Goal: Communication & Community: Answer question/provide support

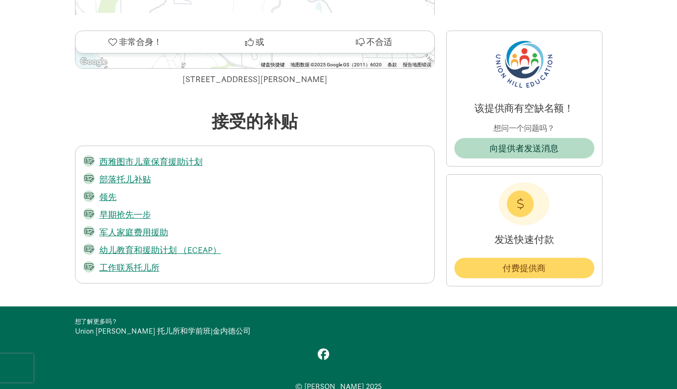
scroll to position [1590, 0]
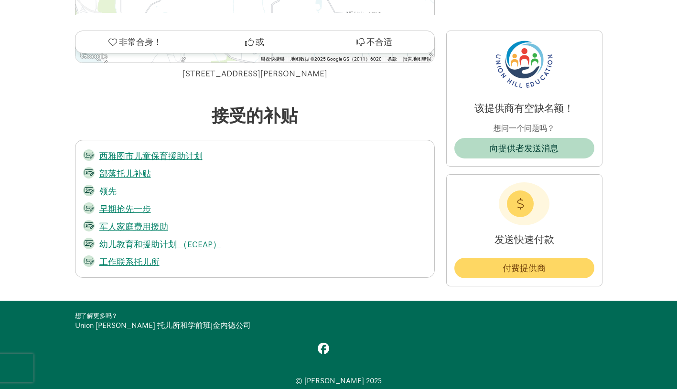
click at [116, 321] on link "Union Hill 托儿所和学前班" at bounding box center [143, 326] width 136 height 10
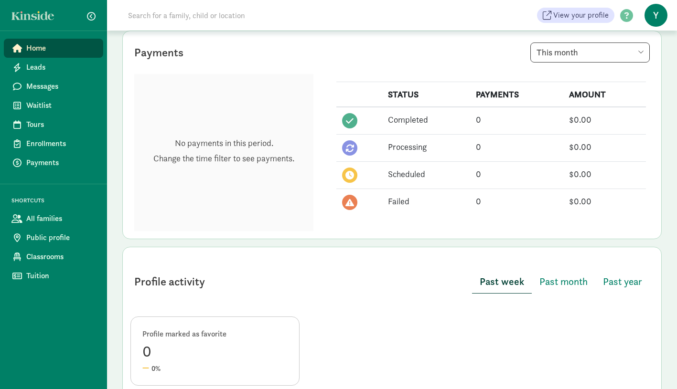
scroll to position [236, 0]
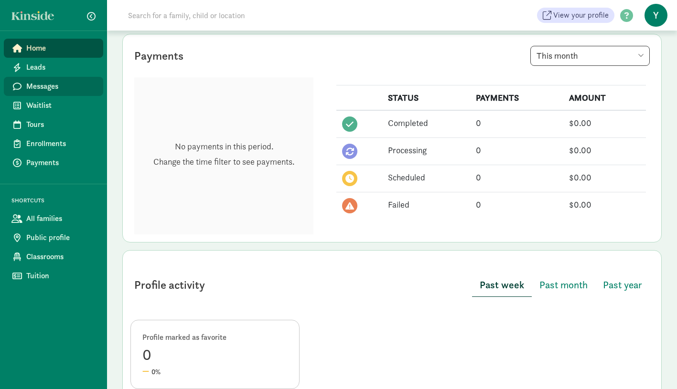
click at [43, 89] on span "Messages" at bounding box center [60, 86] width 69 height 11
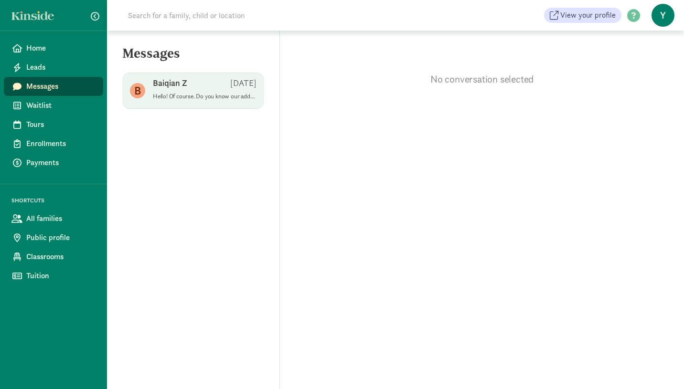
click at [157, 99] on p "Hello! Of course. Do you know our address? Is it convenient for you to pick up …" at bounding box center [205, 97] width 104 height 8
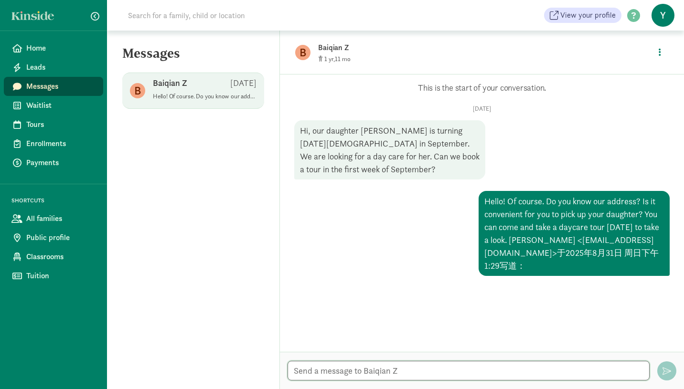
click at [351, 371] on textarea at bounding box center [469, 371] width 362 height 20
paste textarea "Hello! Do you still need daycare services for September? If so, please contact …"
type textarea "Hello! Do you still need daycare services for September? If so, please contact …"
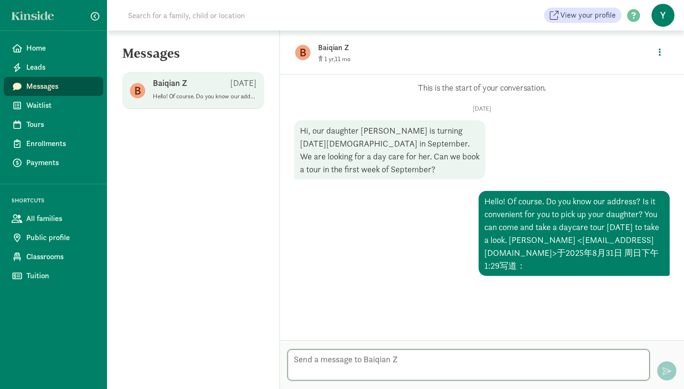
scroll to position [9, 0]
